Goal: Task Accomplishment & Management: Use online tool/utility

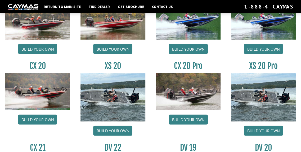
scroll to position [465, 0]
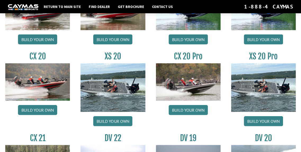
click at [117, 116] on link "Build your own" at bounding box center [112, 121] width 39 height 10
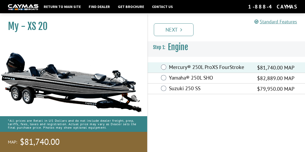
click at [171, 25] on link "Next" at bounding box center [174, 29] width 40 height 13
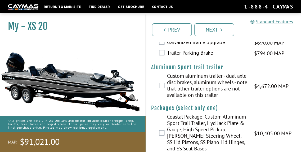
scroll to position [1371, 0]
